Goal: Transaction & Acquisition: Purchase product/service

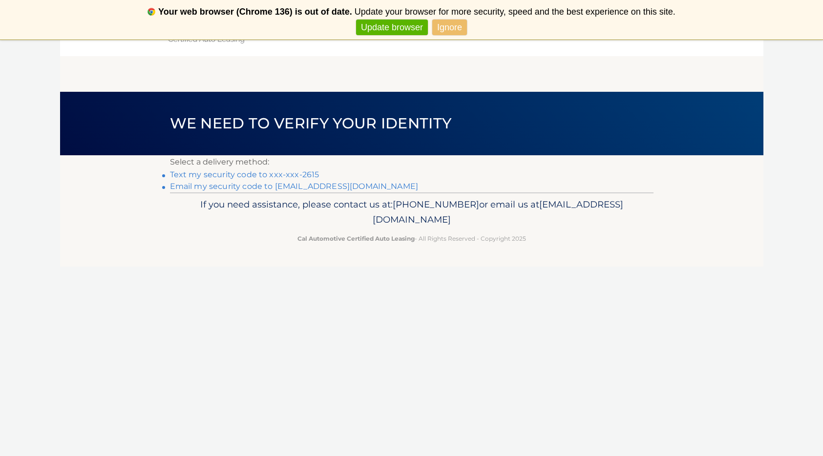
scroll to position [3, 0]
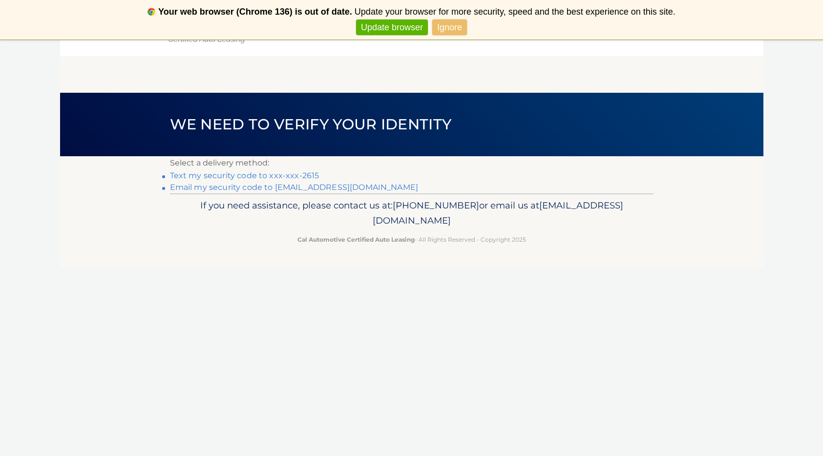
click at [448, 29] on link "Ignore" at bounding box center [449, 28] width 35 height 16
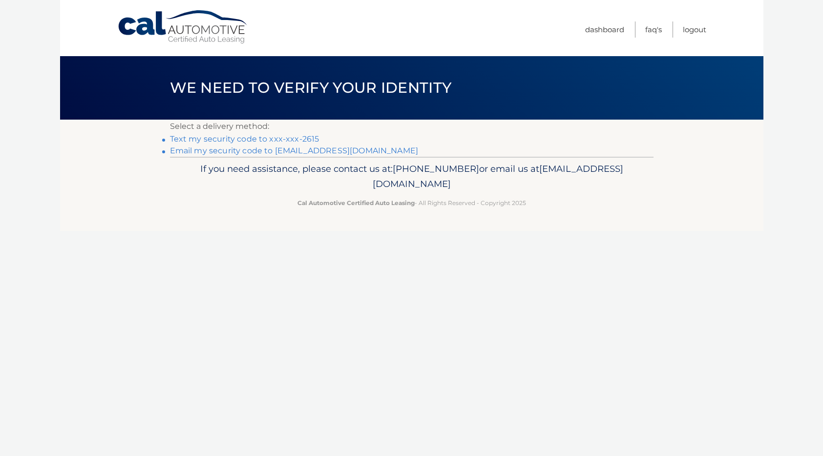
click at [413, 33] on link "Never show again" at bounding box center [411, 28] width 80 height 16
click at [263, 141] on link "Text my security code to xxx-xxx-2615" at bounding box center [244, 138] width 149 height 9
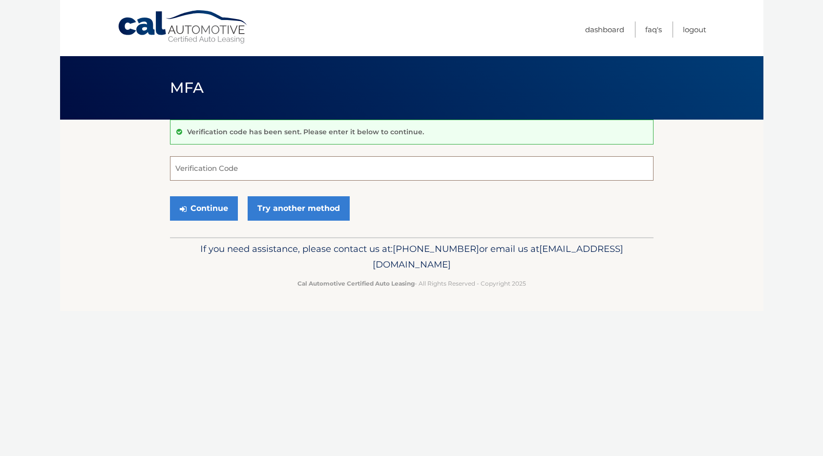
click at [257, 162] on input "Verification Code" at bounding box center [411, 168] width 483 height 24
type input "046264"
click at [214, 204] on button "Continue" at bounding box center [204, 208] width 68 height 24
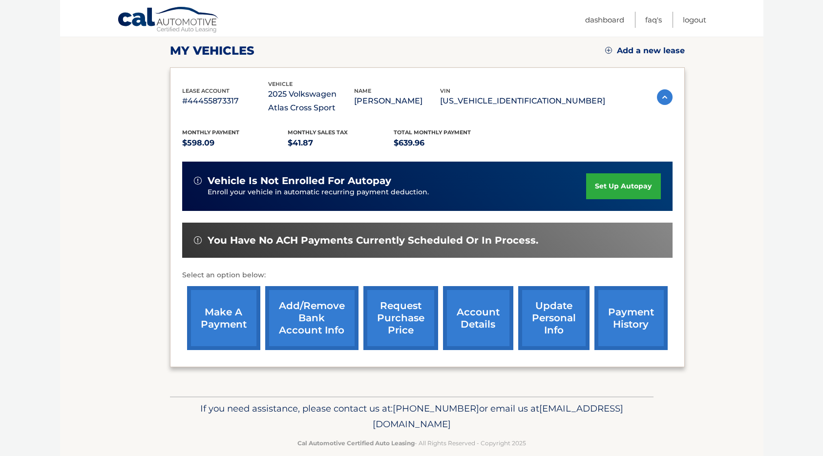
scroll to position [149, 0]
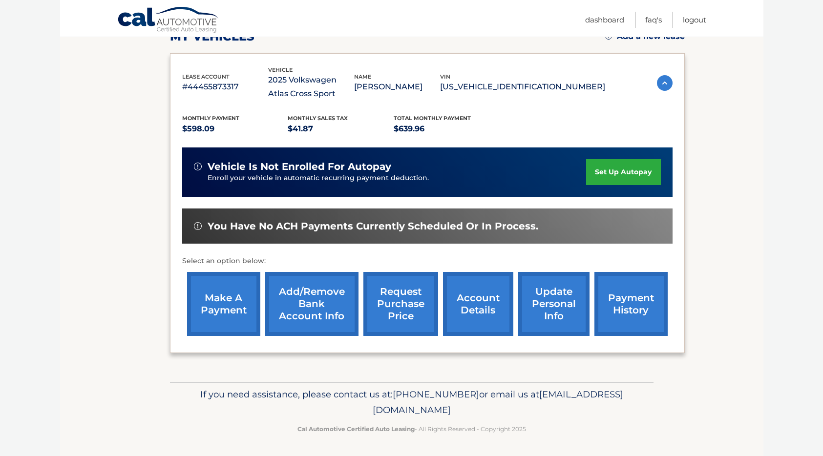
click at [232, 283] on link "make a payment" at bounding box center [223, 304] width 73 height 64
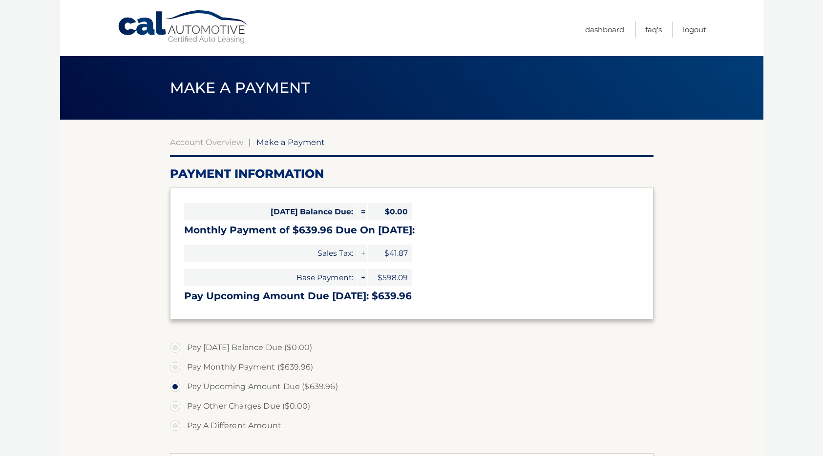
select select "YmEwNTMxNWUtM2JiMC00NjdkLTk0MjAtNjYzODUzMDM4MGRi"
click at [701, 26] on link "Logout" at bounding box center [694, 29] width 23 height 16
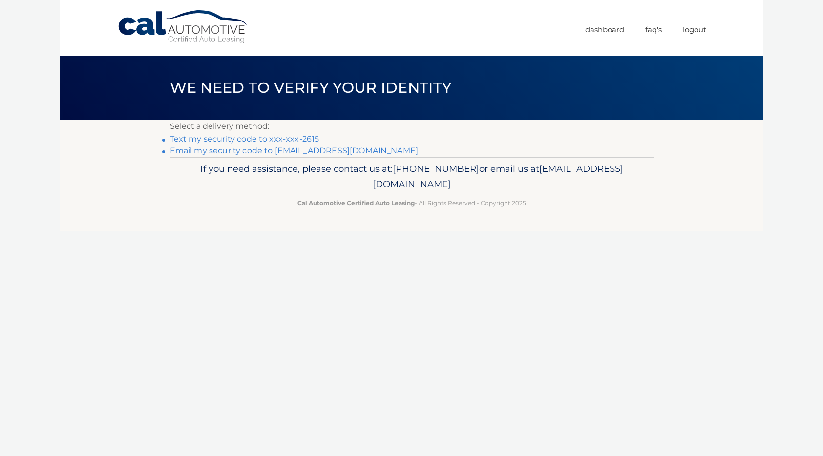
click at [265, 139] on link "Text my security code to xxx-xxx-2615" at bounding box center [244, 138] width 149 height 9
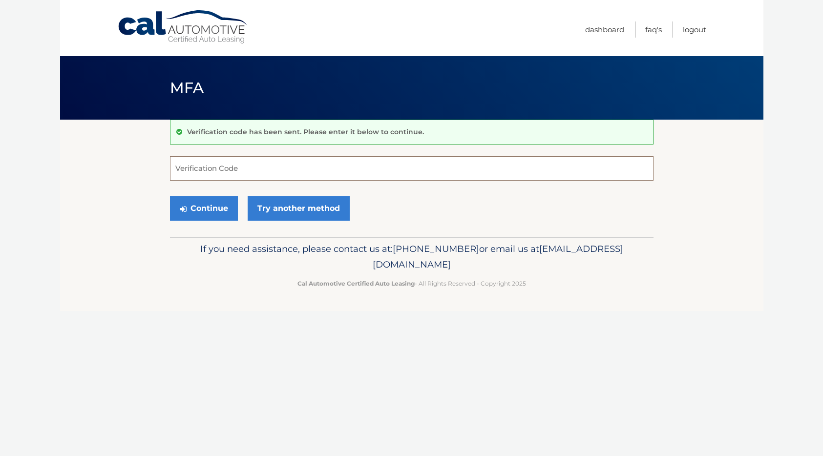
click at [257, 164] on input "Verification Code" at bounding box center [411, 168] width 483 height 24
type input "421712"
click at [203, 211] on button "Continue" at bounding box center [204, 208] width 68 height 24
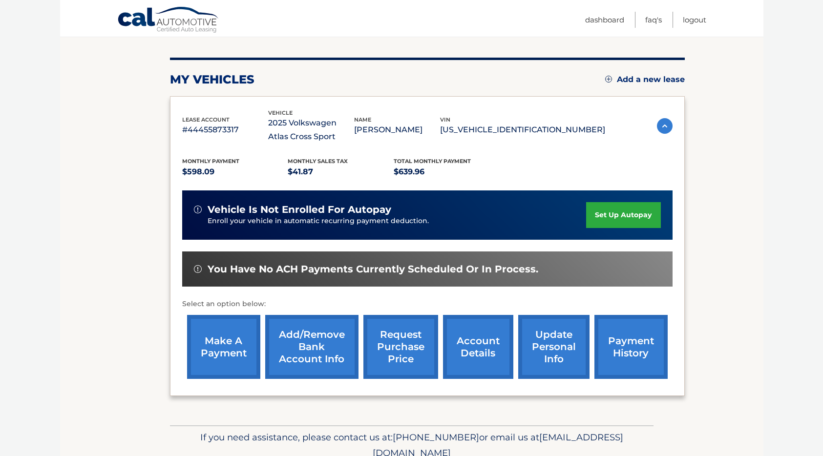
scroll to position [120, 0]
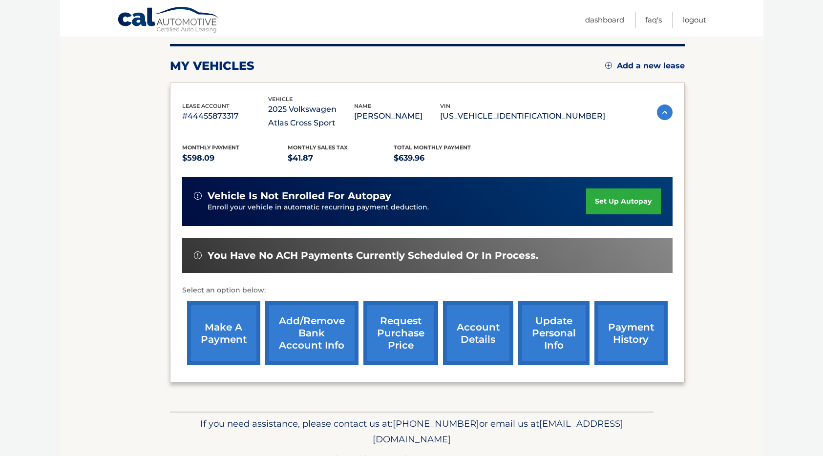
click at [237, 329] on link "make a payment" at bounding box center [223, 333] width 73 height 64
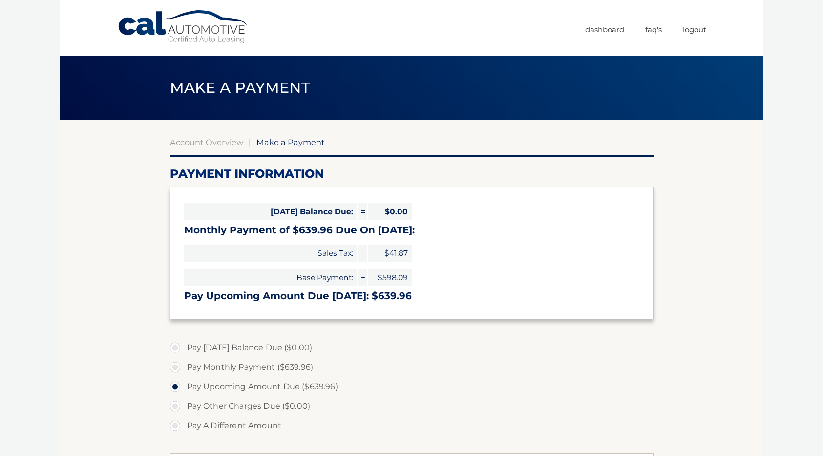
select select "YmEwNTMxNWUtM2JiMC00NjdkLTk0MjAtNjYzODUzMDM4MGRi"
click at [693, 30] on link "Logout" at bounding box center [694, 29] width 23 height 16
